Goal: Task Accomplishment & Management: Complete application form

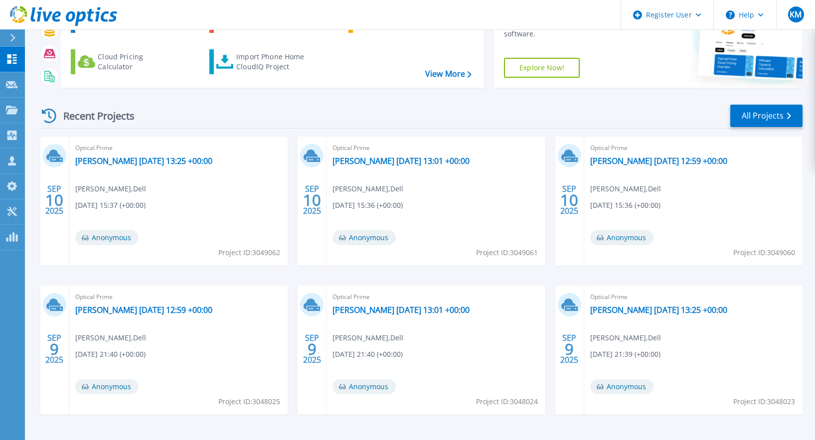
scroll to position [62, 0]
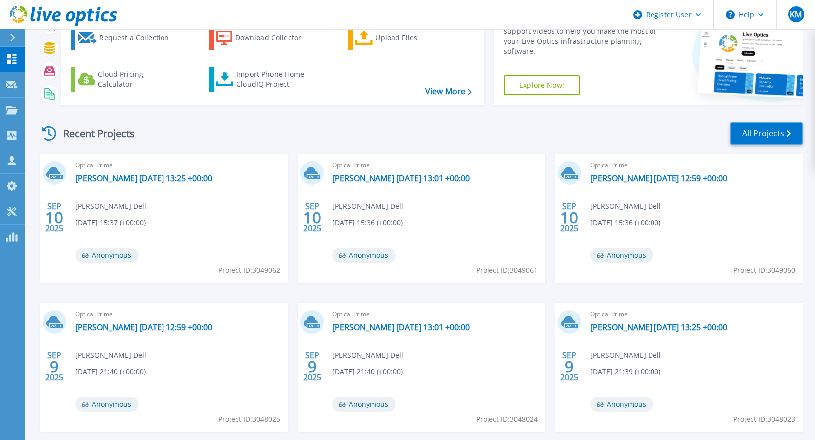
click at [763, 134] on link "All Projects" at bounding box center [766, 133] width 72 height 22
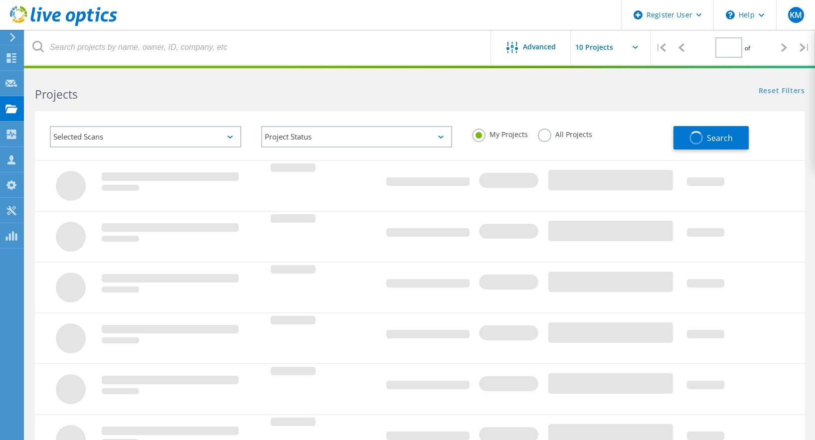
type input "1"
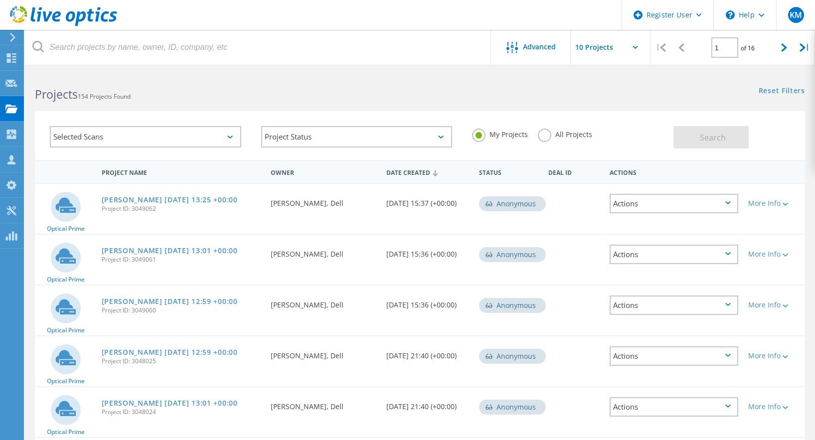
click at [36, 21] on icon at bounding box center [63, 16] width 107 height 20
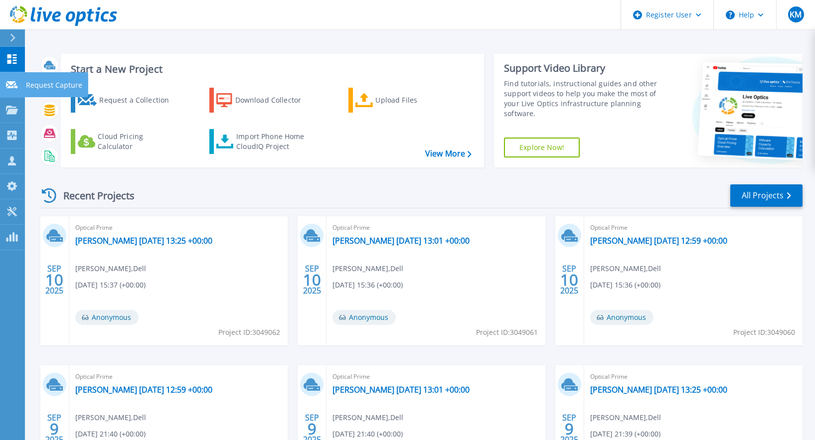
click at [0, 86] on link "Request Capture Request Capture" at bounding box center [12, 84] width 25 height 25
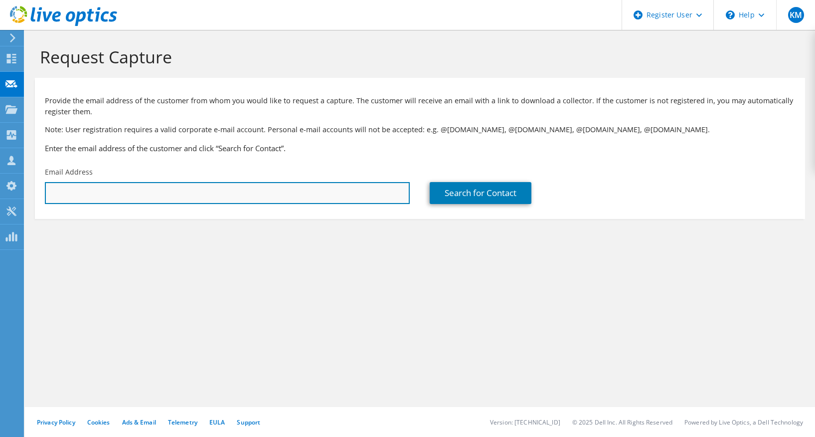
drag, startPoint x: 182, startPoint y: 185, endPoint x: 183, endPoint y: 196, distance: 11.1
click at [182, 186] on input "text" at bounding box center [227, 193] width 365 height 22
paste input "akostalos@rosenbergestis.com"
type input "akostalos@rosenbergestis.com"
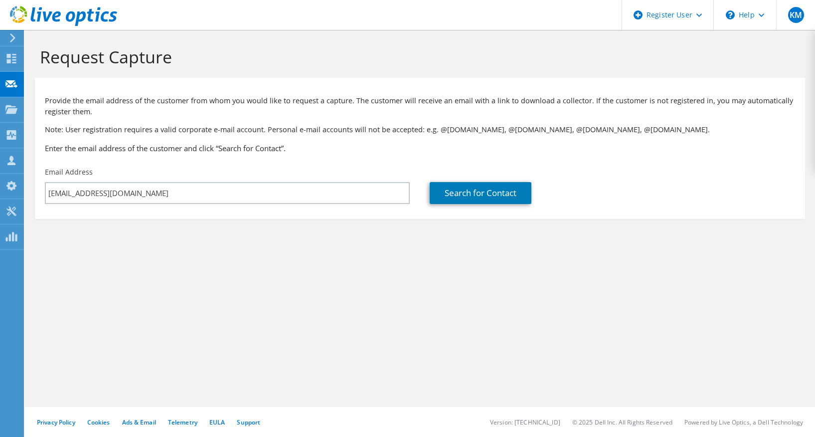
click at [299, 254] on section "Request Capture Provide the email address of the customer from whom you would l…" at bounding box center [420, 149] width 790 height 239
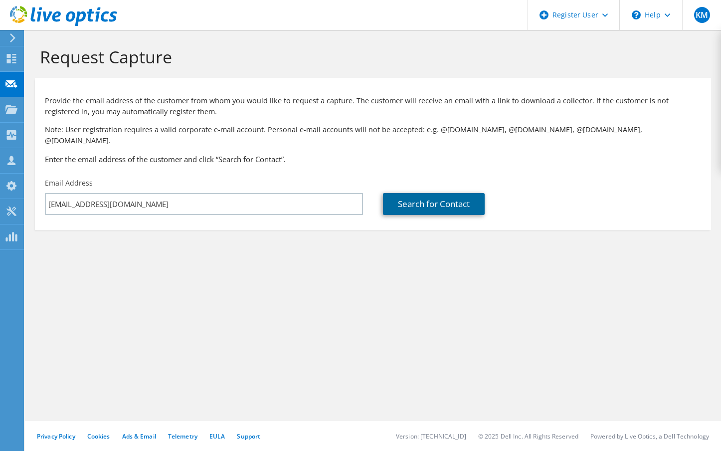
click at [416, 193] on link "Search for Contact" at bounding box center [434, 204] width 102 height 22
type input "ROSENBERG & ESTIS"
type input "Tasos"
type input "Johnston"
type input "United States"
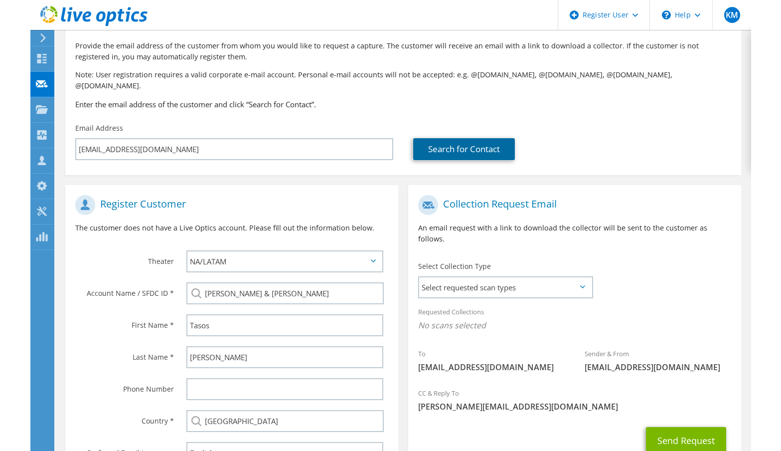
scroll to position [127, 0]
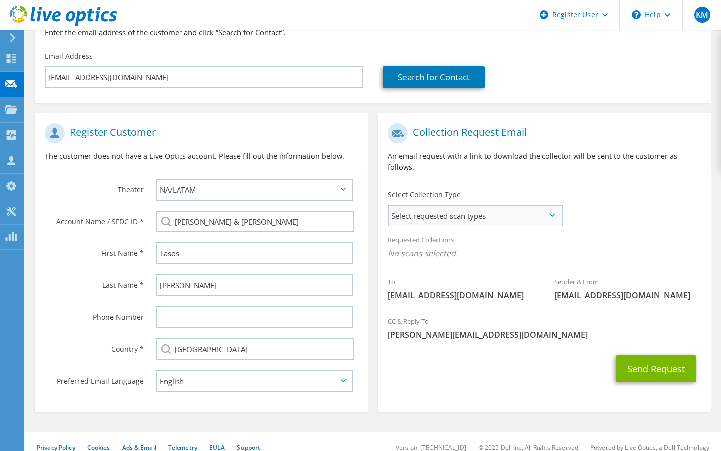
click at [528, 204] on div "Select Collection Type Select requested scan types Server Virtualization Optica…" at bounding box center [475, 206] width 194 height 45
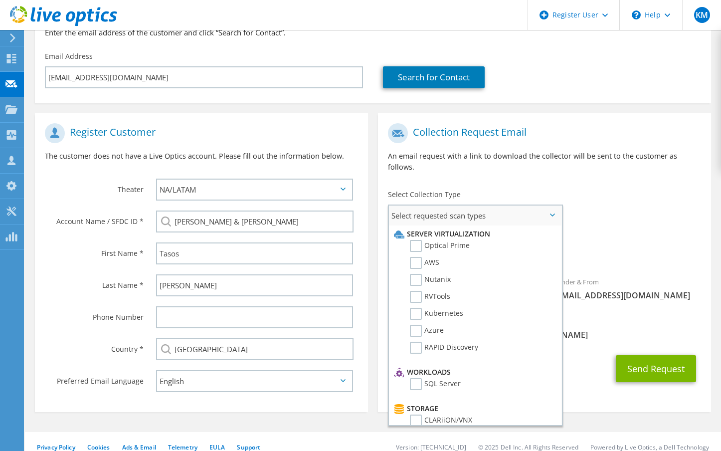
click at [529, 240] on li "Optical Prime" at bounding box center [473, 248] width 165 height 17
click at [414, 240] on label "Optical Prime" at bounding box center [440, 246] width 60 height 12
click at [0, 0] on input "Optical Prime" at bounding box center [0, 0] width 0 height 0
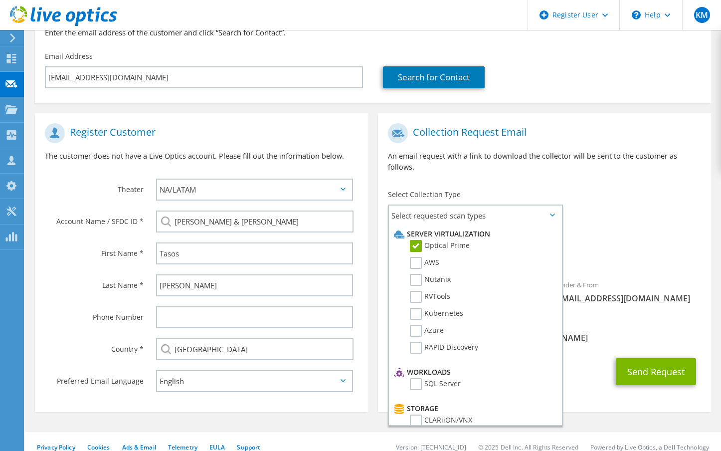
click at [629, 205] on div "To akostalos@rosenbergestis.com Sender & From liveoptics@liveoptics.com" at bounding box center [544, 215] width 333 height 195
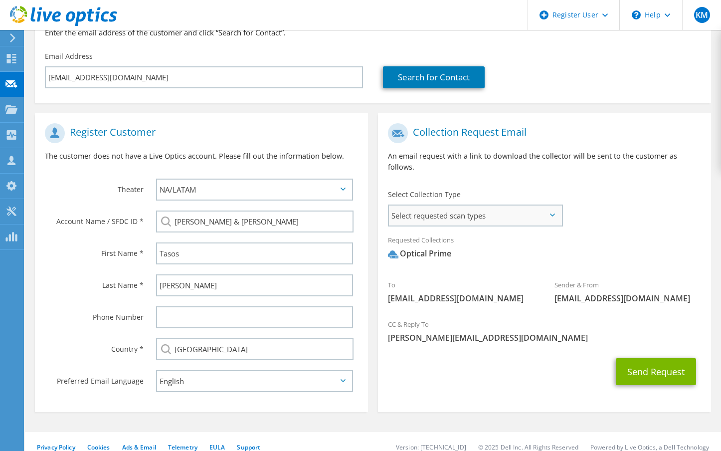
click at [512, 205] on span "Select requested scan types" at bounding box center [475, 215] width 172 height 20
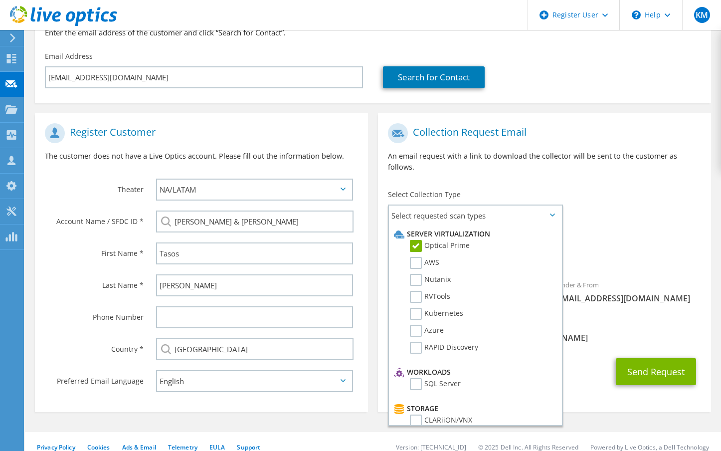
click at [577, 174] on div "To akostalos@rosenbergestis.com Sender & From liveoptics@liveoptics.com" at bounding box center [544, 215] width 333 height 195
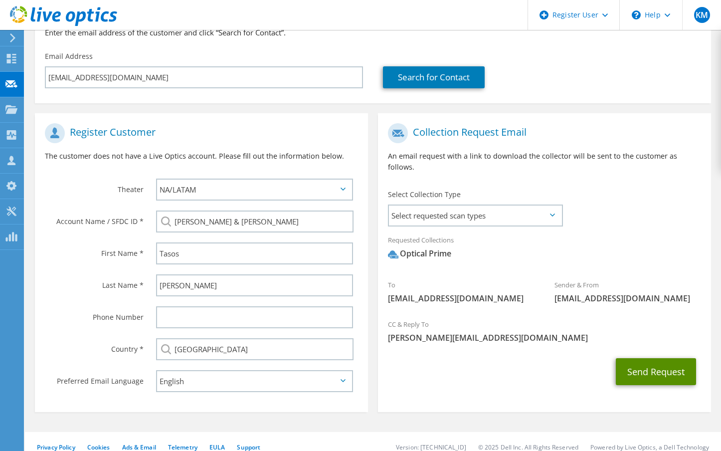
click at [617, 358] on button "Send Request" at bounding box center [655, 371] width 80 height 27
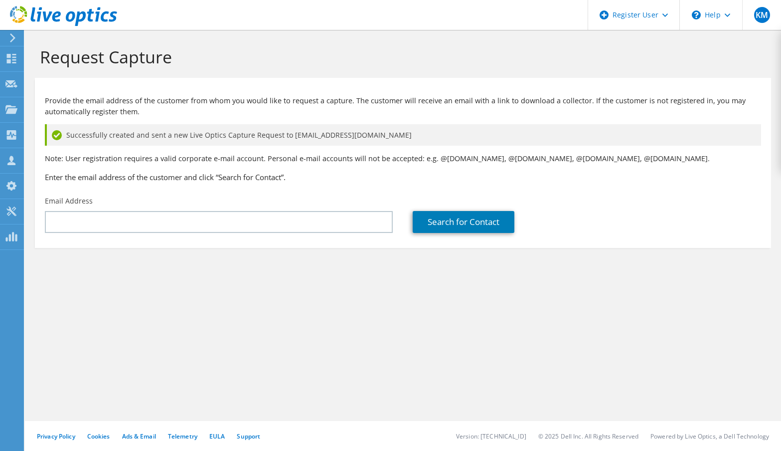
click at [157, 244] on section "Provide the email address of the customer from whom you would like to request a…" at bounding box center [403, 163] width 736 height 170
click at [70, 9] on icon at bounding box center [63, 16] width 107 height 20
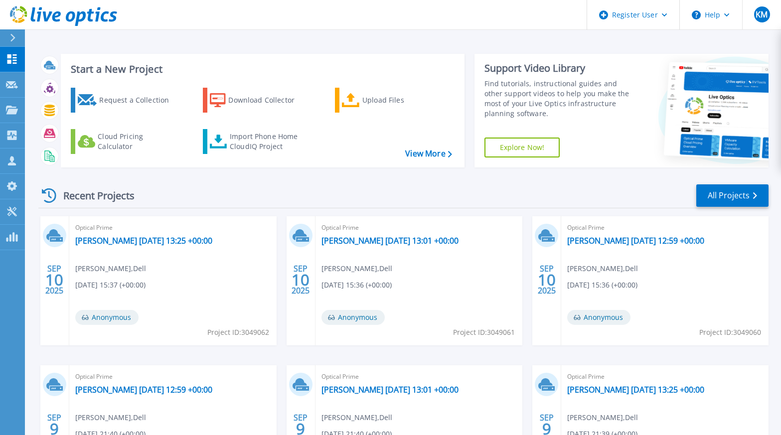
click at [736, 208] on div "Recent Projects All Projects [DATE] Optical Prime [PERSON_NAME] [DATE] 13:25 +0…" at bounding box center [403, 348] width 730 height 347
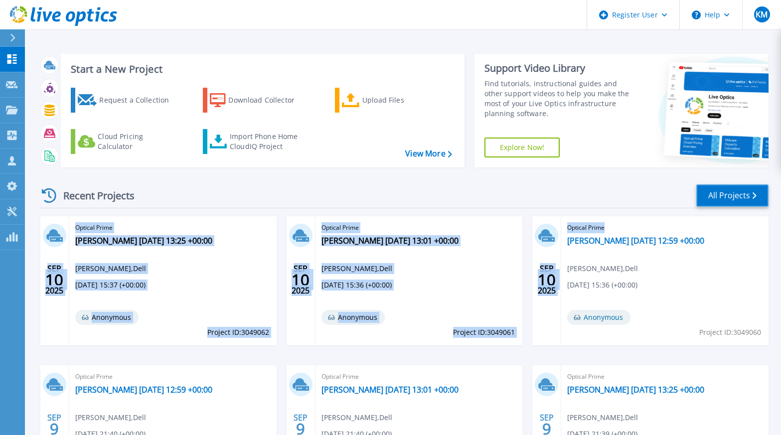
drag, startPoint x: 736, startPoint y: 208, endPoint x: 735, endPoint y: 193, distance: 15.0
click at [735, 193] on link "All Projects" at bounding box center [732, 195] width 72 height 22
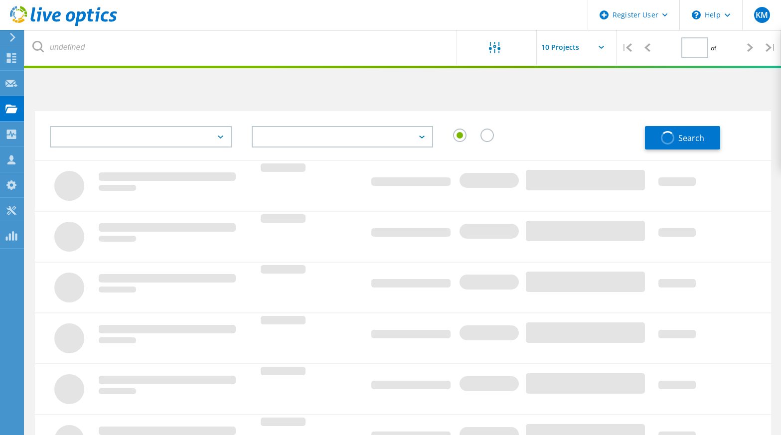
type input "1"
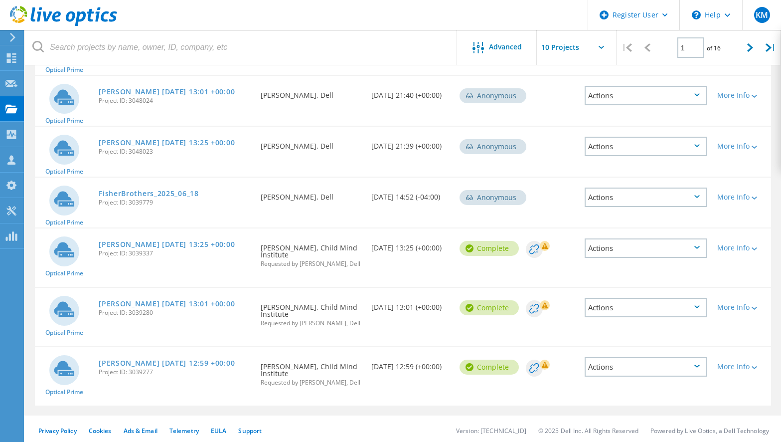
scroll to position [315, 0]
